Goal: Find specific page/section: Find specific page/section

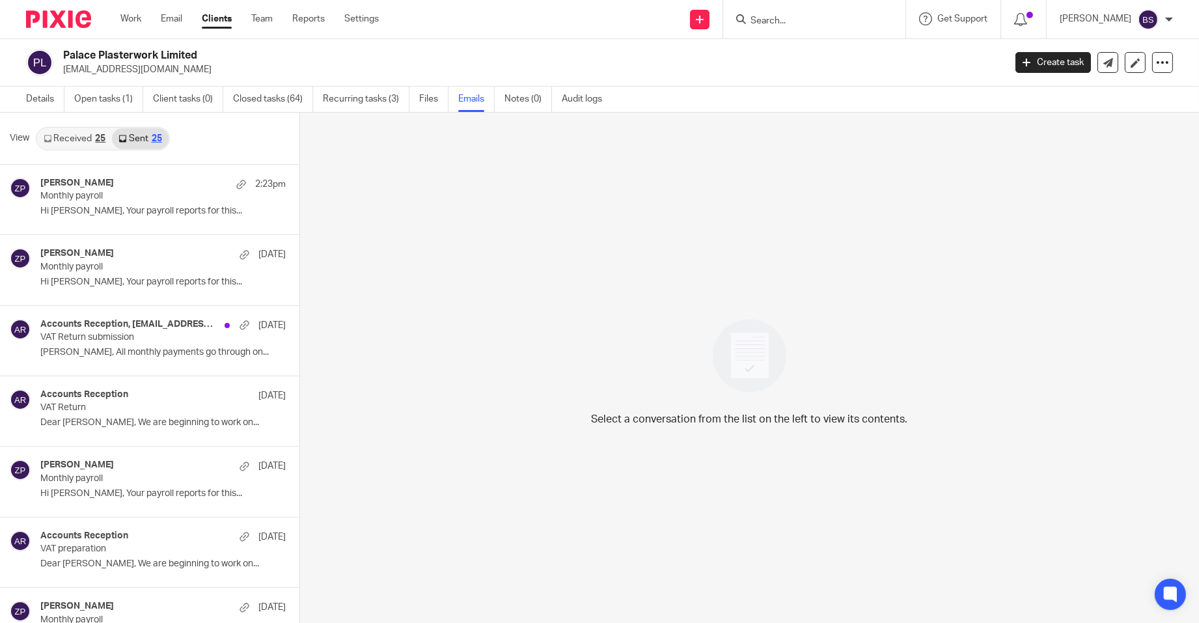
scroll to position [1, 0]
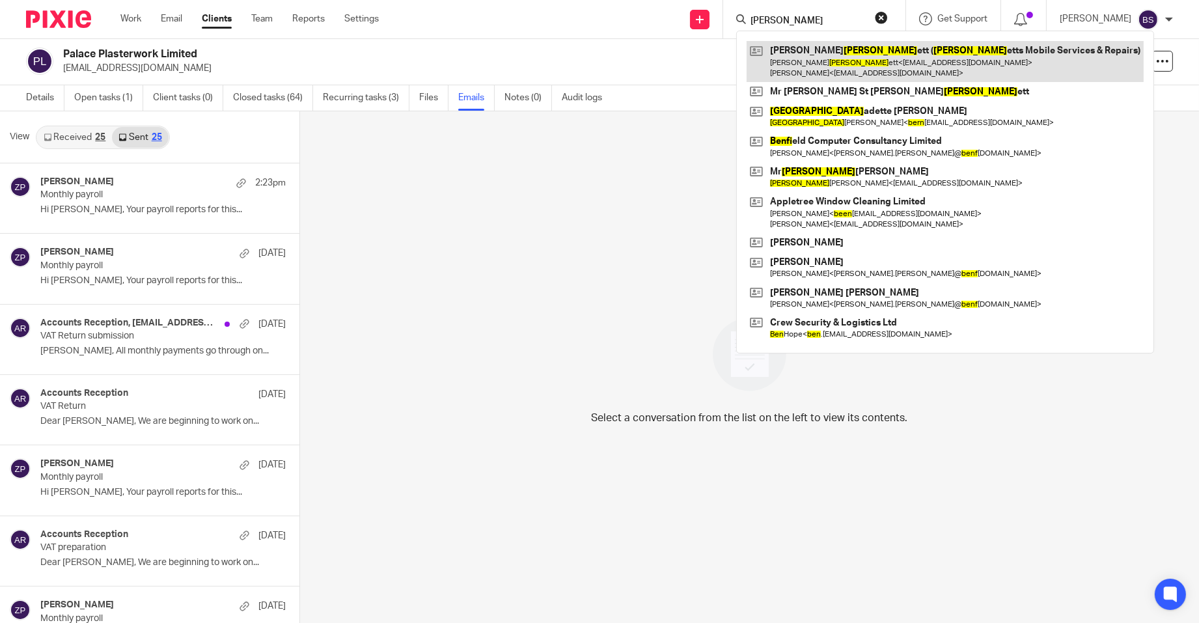
type input "benn"
click at [895, 53] on link at bounding box center [944, 61] width 397 height 40
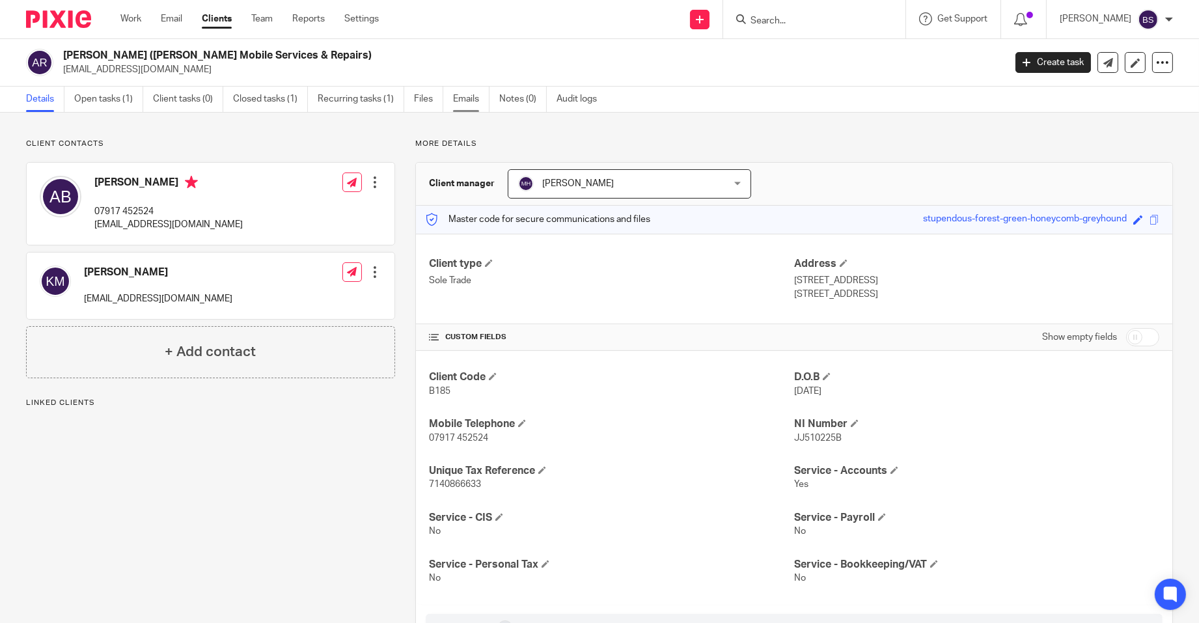
click at [465, 100] on link "Emails" at bounding box center [471, 99] width 36 height 25
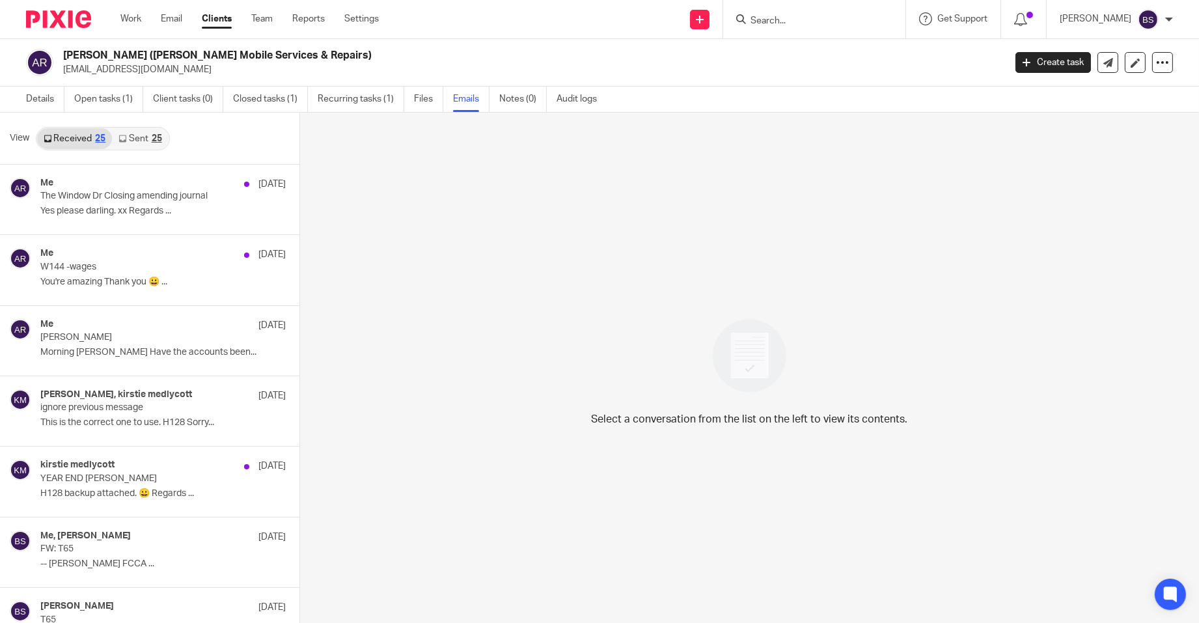
click at [64, 137] on link "Received 25" at bounding box center [74, 138] width 75 height 21
click at [157, 134] on div "25" at bounding box center [157, 138] width 10 height 9
